Goal: Transaction & Acquisition: Purchase product/service

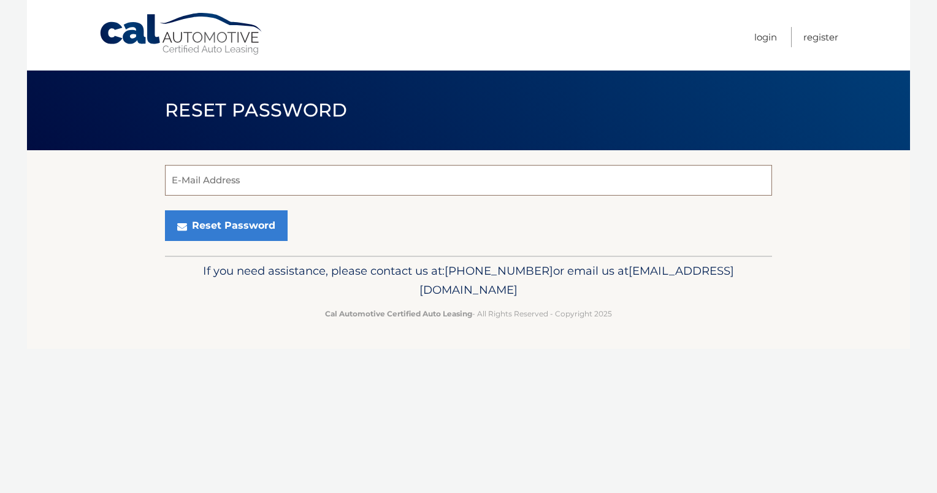
click at [206, 183] on input "E-Mail Address" at bounding box center [468, 180] width 607 height 31
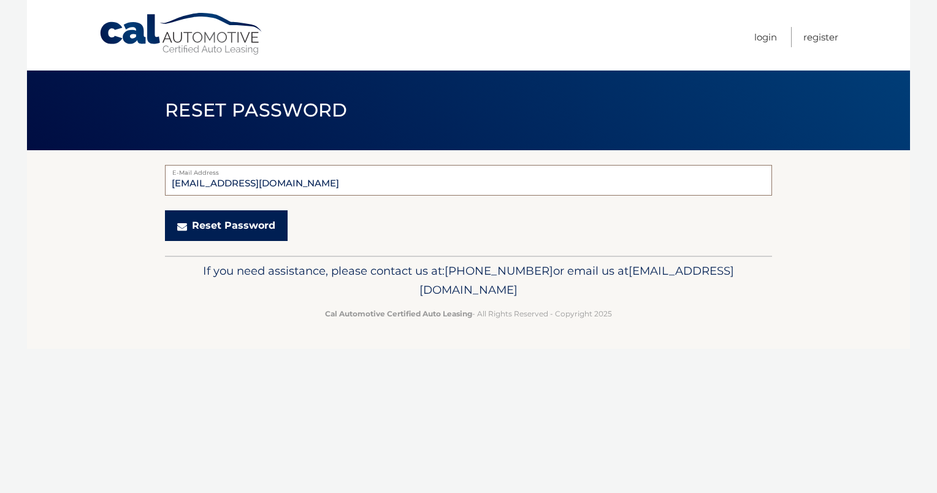
type input "tsmith@mercyhealth.org"
click at [204, 223] on button "Reset Password" at bounding box center [226, 225] width 123 height 31
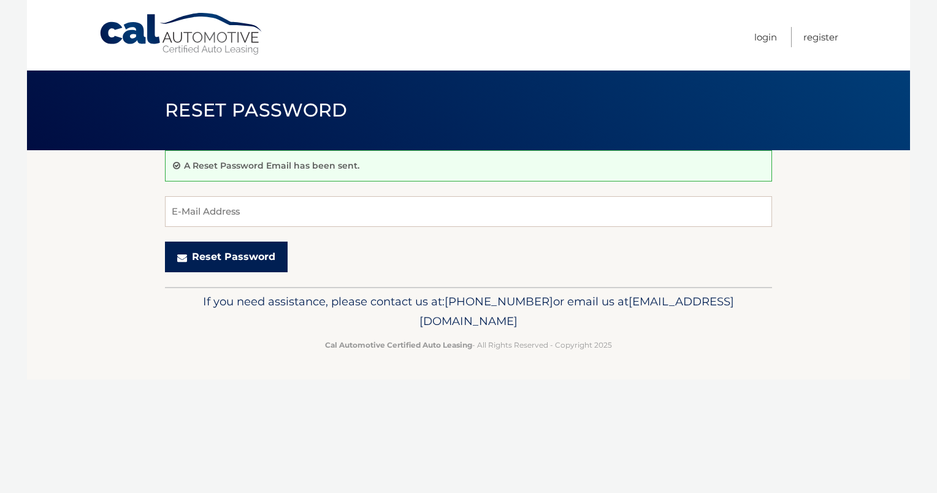
click at [258, 252] on button "Reset Password" at bounding box center [226, 257] width 123 height 31
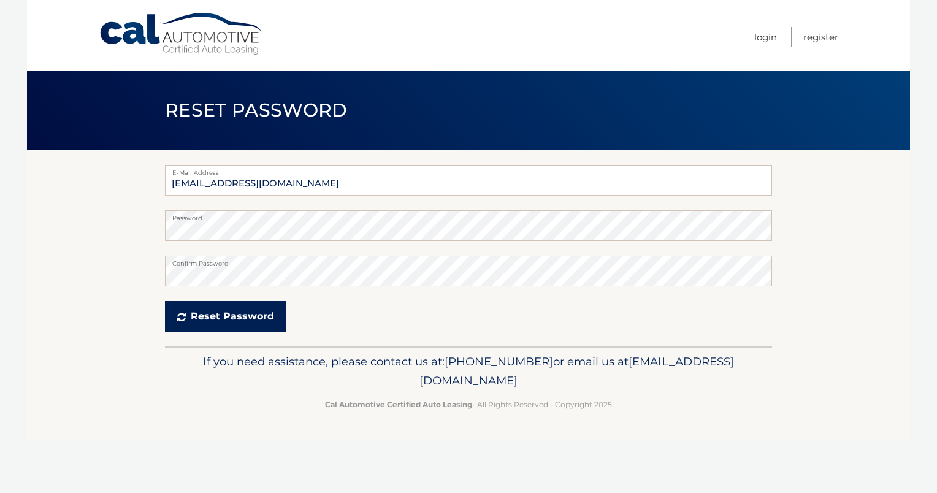
click at [213, 315] on button "Reset Password" at bounding box center [225, 316] width 121 height 31
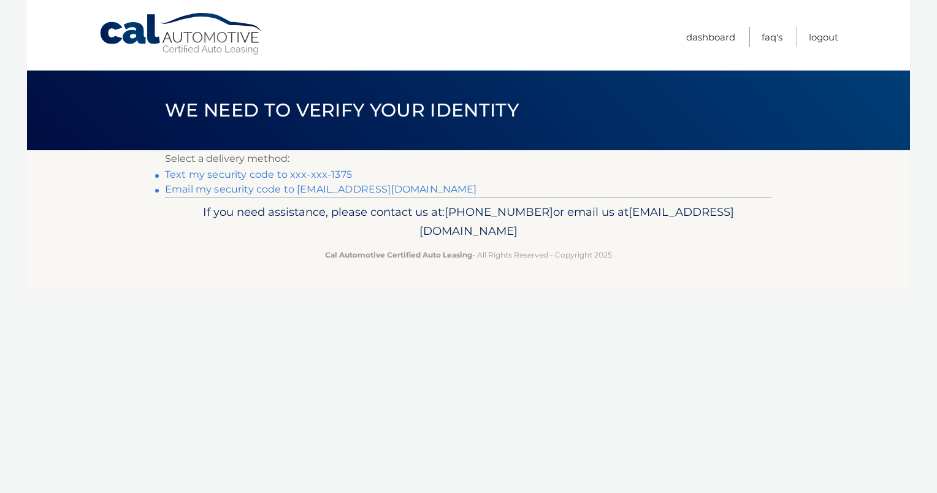
click at [618, 222] on p "If you need assistance, please contact us at: 609-807-3200 or email us at Custo…" at bounding box center [468, 221] width 591 height 39
click at [188, 174] on link "Text my security code to xxx-xxx-1375" at bounding box center [258, 175] width 187 height 12
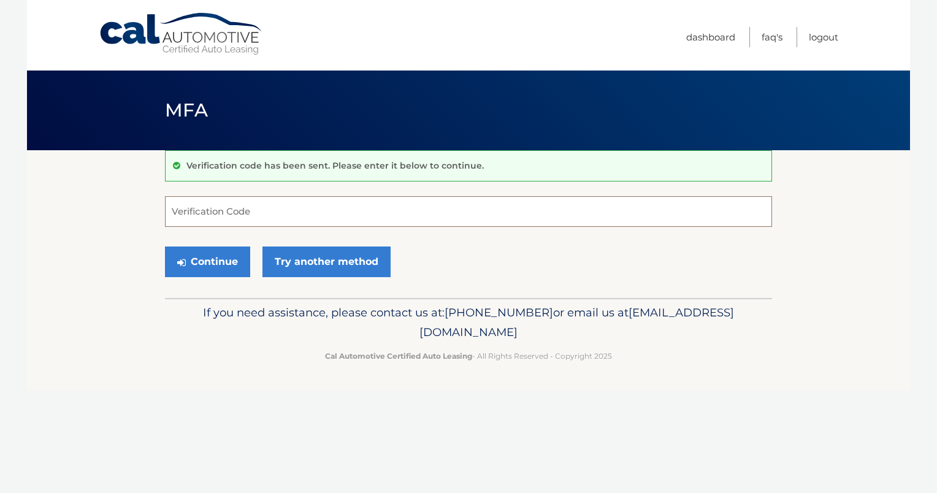
click at [178, 220] on input "Verification Code" at bounding box center [468, 211] width 607 height 31
type input "984440"
click at [211, 259] on button "Continue" at bounding box center [207, 262] width 85 height 31
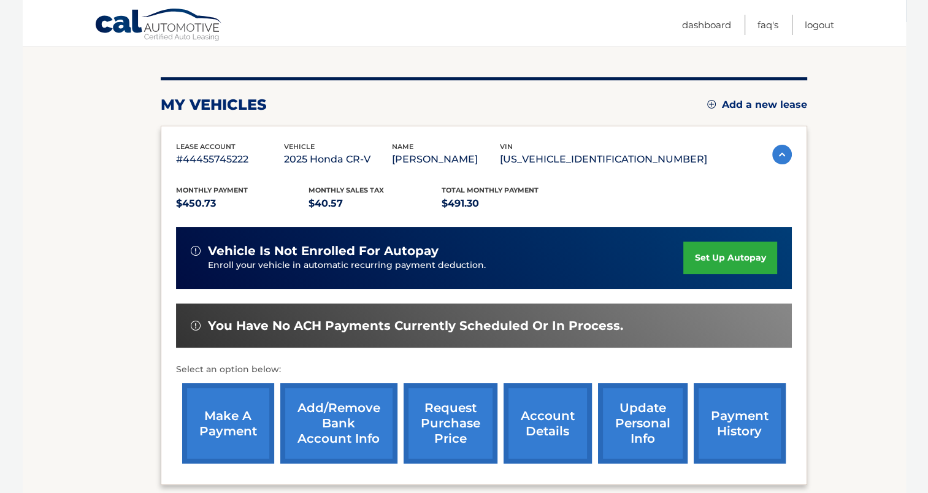
scroll to position [135, 0]
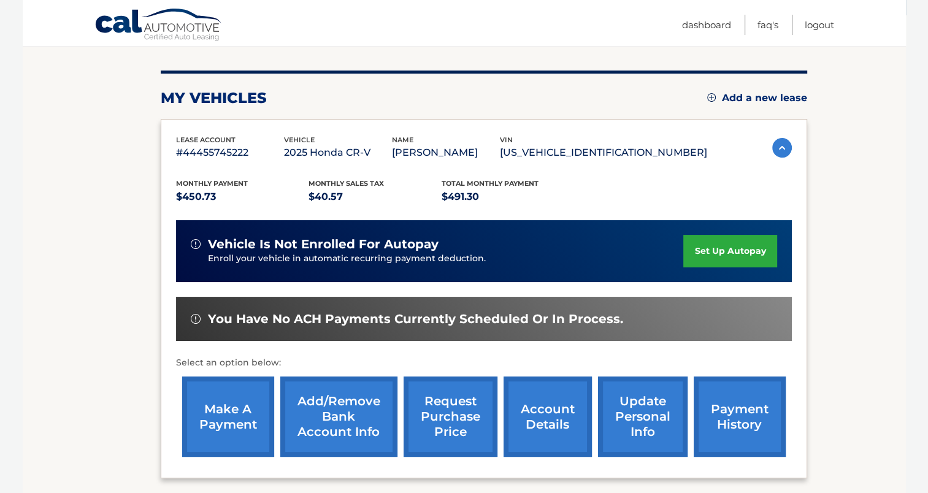
click at [231, 417] on link "make a payment" at bounding box center [228, 417] width 92 height 80
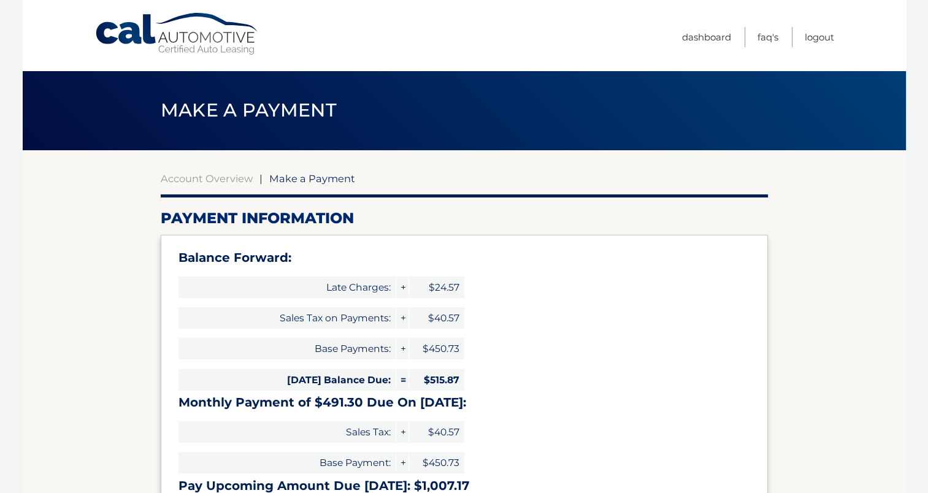
select select "MzRjMmYxMWEtNjhkYi00NjJmLThkOWEtZWMzZmVlYzI1YTNj"
click at [540, 286] on div "Balance Forward: Late Charges: + $24.57 Sales Tax on Payments: + $40.57 Base Pa…" at bounding box center [464, 375] width 607 height 280
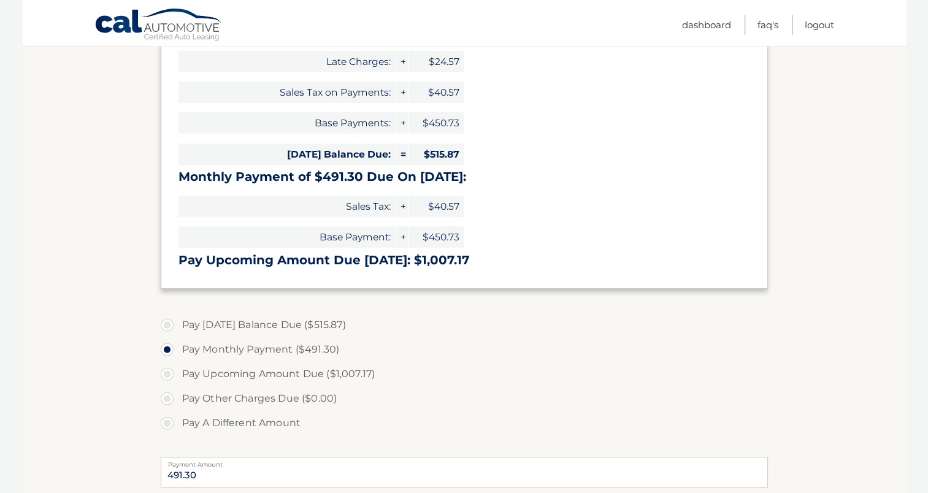
scroll to position [225, 0]
click at [166, 376] on label "Pay Upcoming Amount Due ($1,007.17)" at bounding box center [464, 375] width 607 height 25
click at [166, 376] on input "Pay Upcoming Amount Due ($1,007.17)" at bounding box center [172, 373] width 12 height 20
radio input "true"
type input "1007.17"
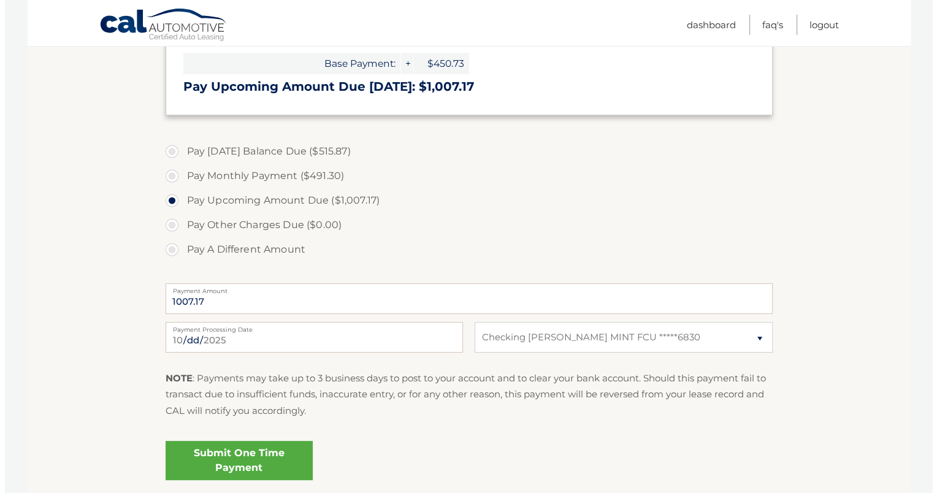
scroll to position [395, 0]
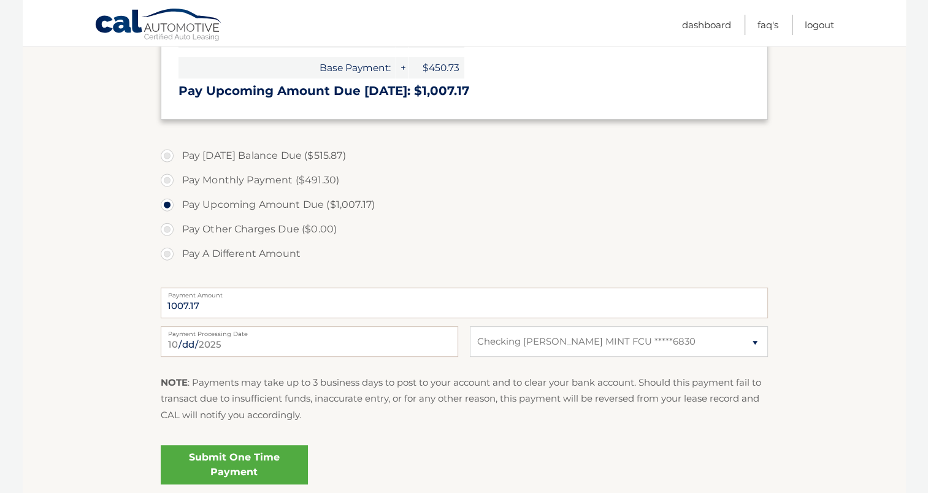
click at [223, 467] on link "Submit One Time Payment" at bounding box center [234, 464] width 147 height 39
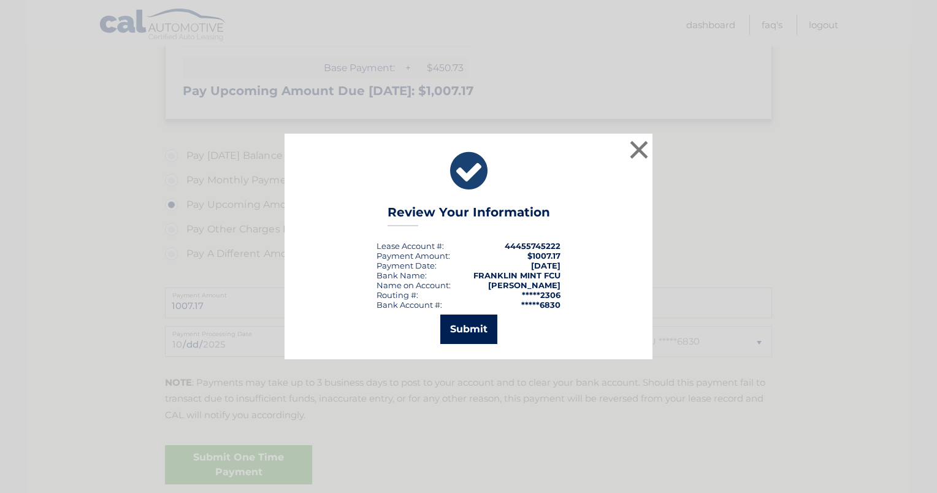
click at [470, 329] on button "Submit" at bounding box center [468, 329] width 57 height 29
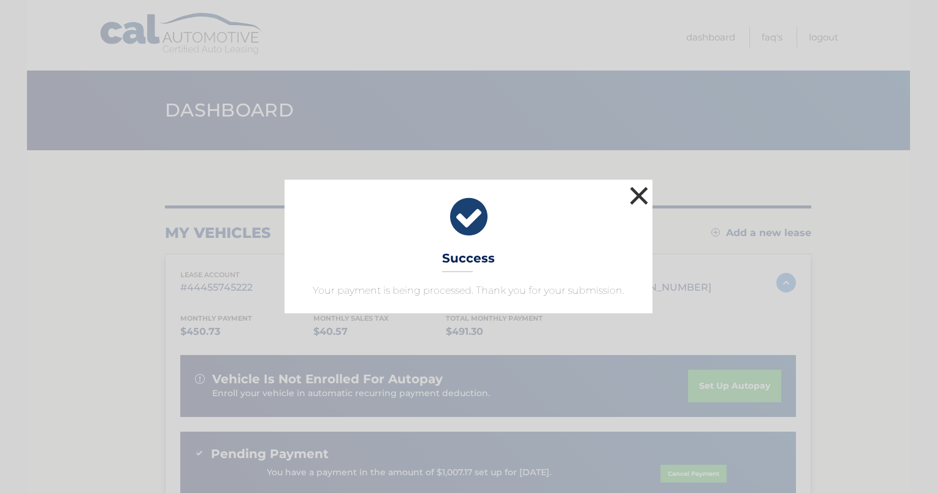
click at [636, 198] on button "×" at bounding box center [639, 195] width 25 height 25
